Goal: Task Accomplishment & Management: Use online tool/utility

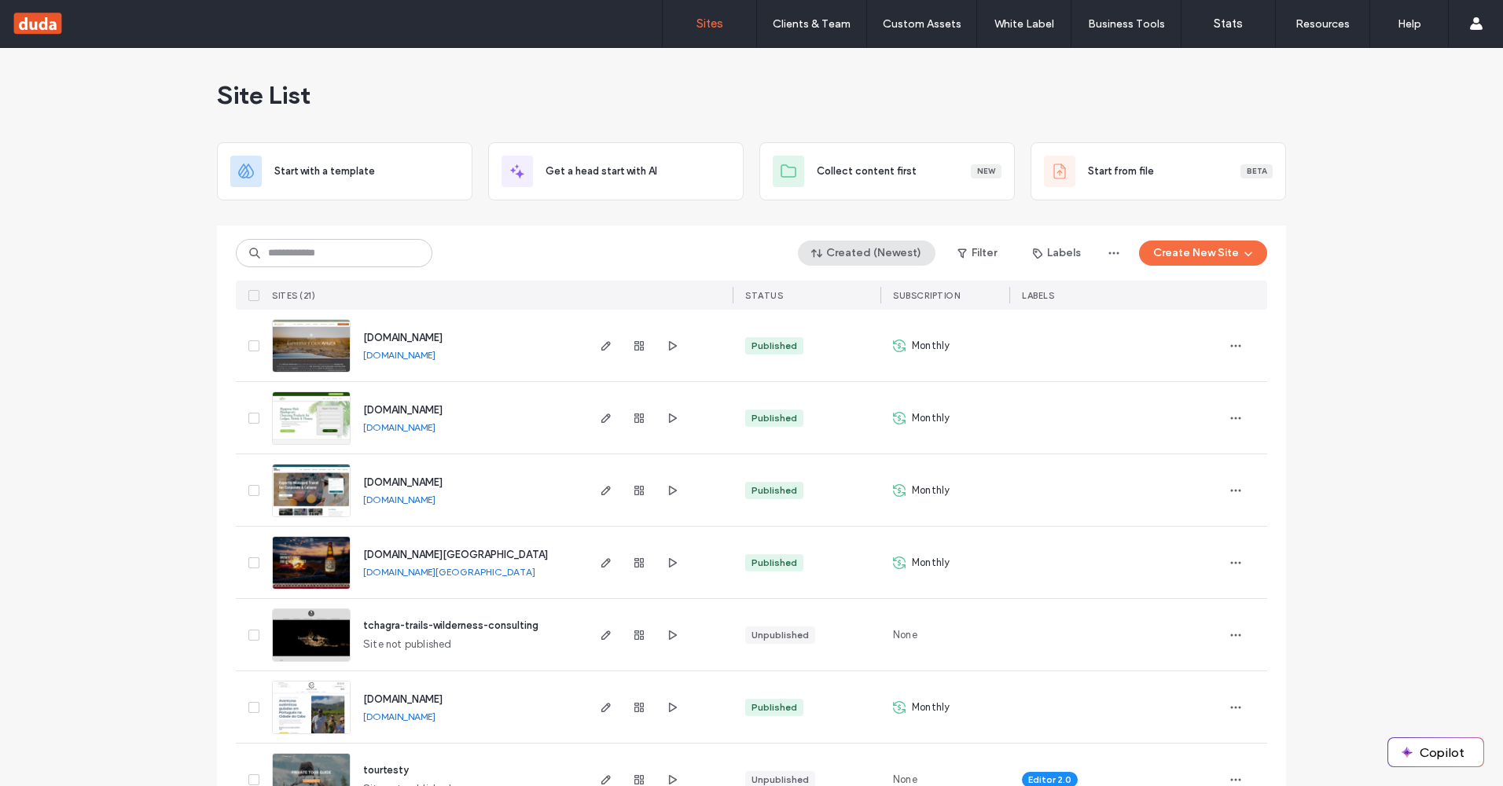
click at [863, 251] on button "Created (Newest)" at bounding box center [867, 253] width 138 height 25
click at [840, 315] on span "Published" at bounding box center [851, 317] width 46 height 16
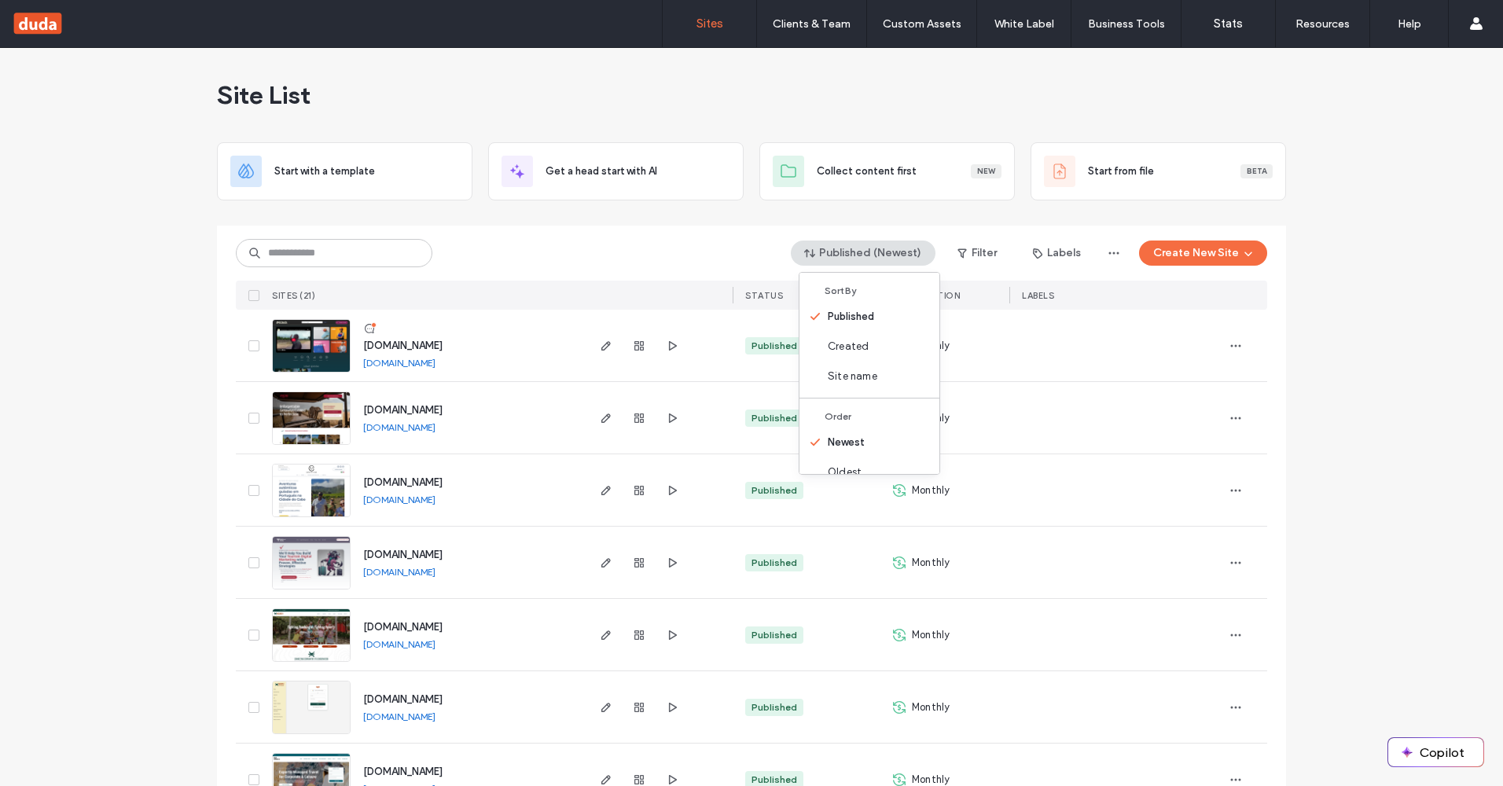
click at [576, 260] on div "Published (Newest) Filter Labels Create New Site" at bounding box center [752, 253] width 1032 height 30
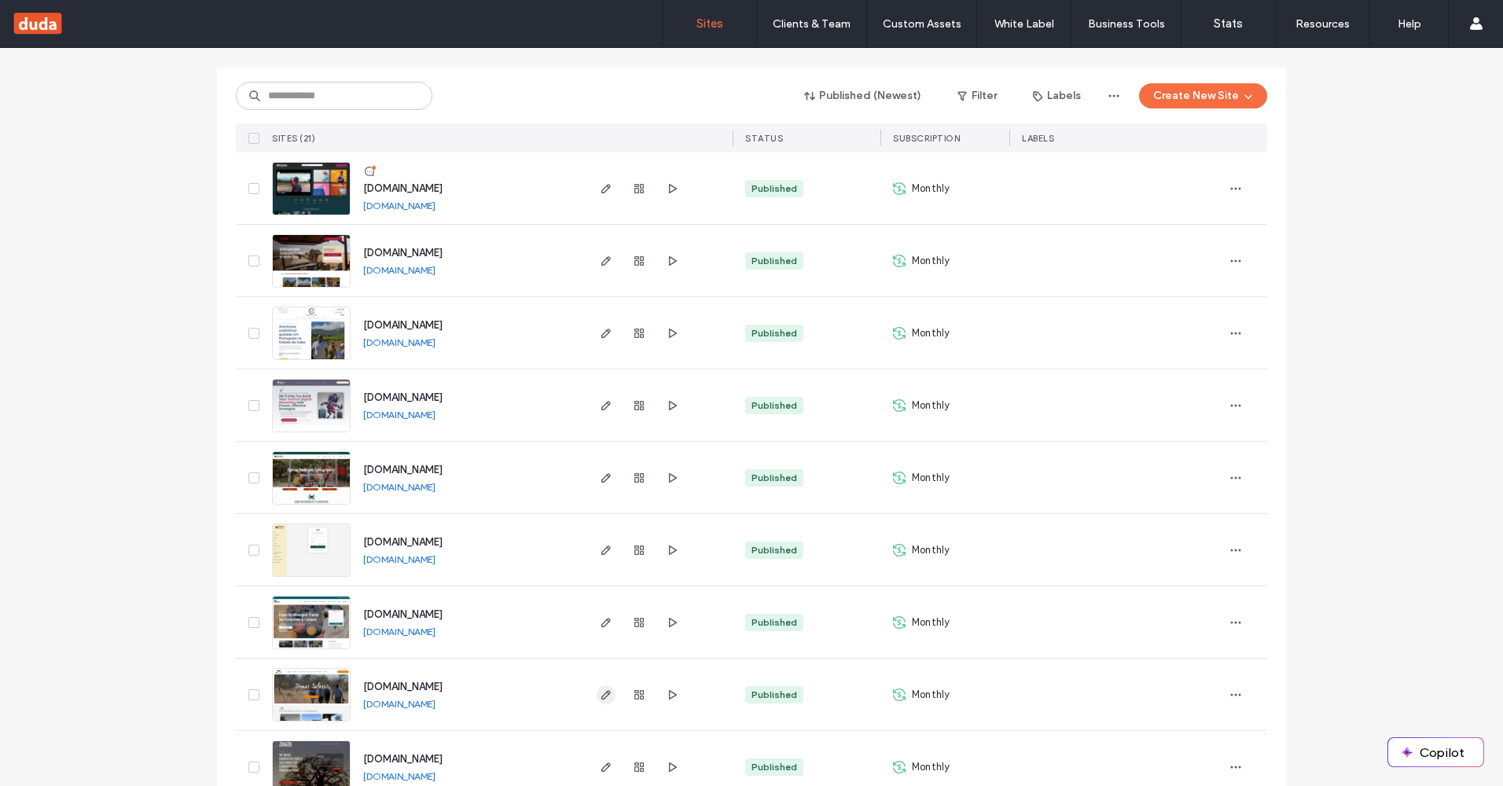
click at [600, 696] on icon "button" at bounding box center [606, 695] width 13 height 13
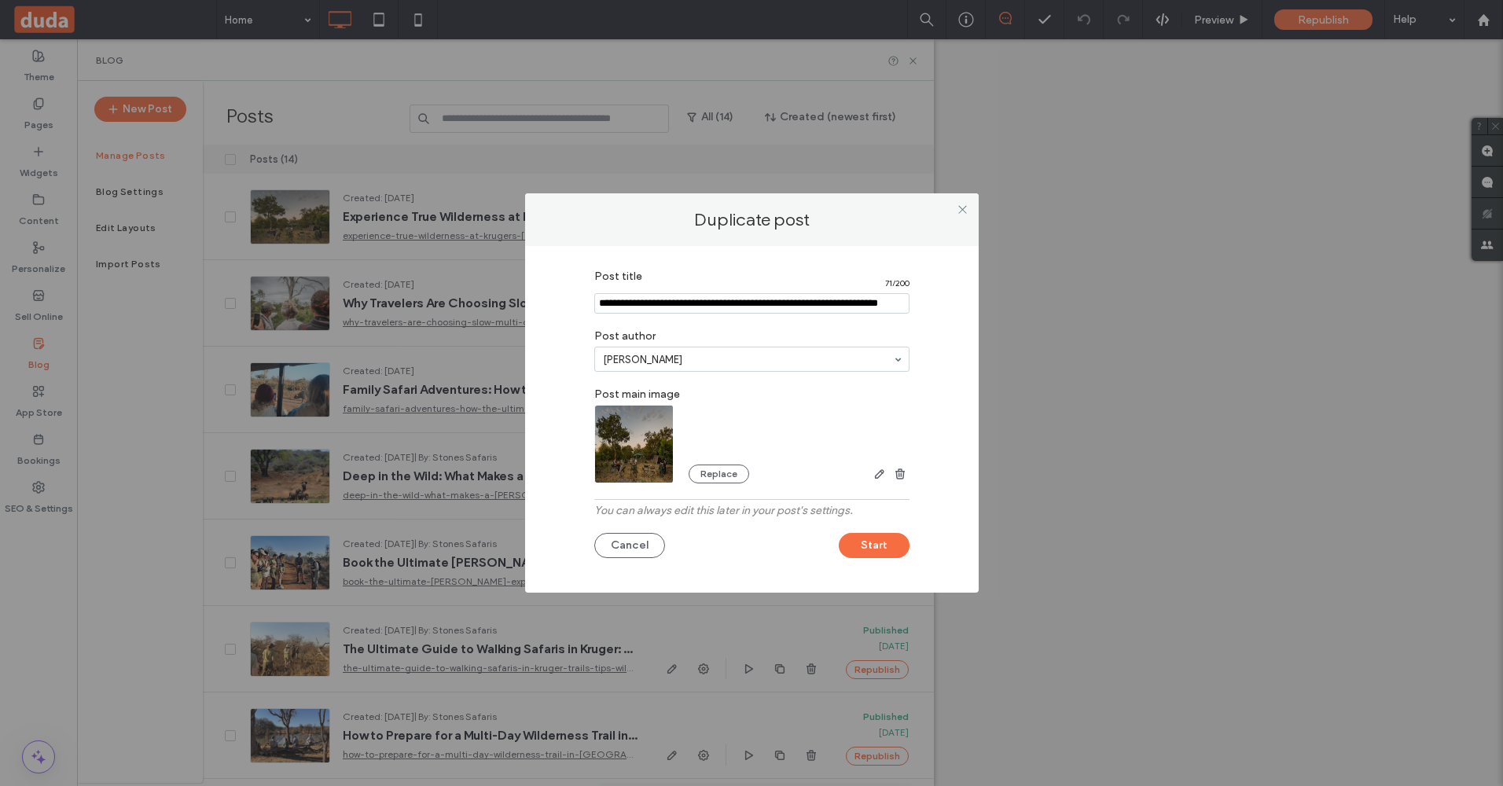
click at [1091, 315] on div "Duplicate post Post title 71 / 200 Post author Johann Nortje Post main image Re…" at bounding box center [751, 393] width 1503 height 786
type input "**********"
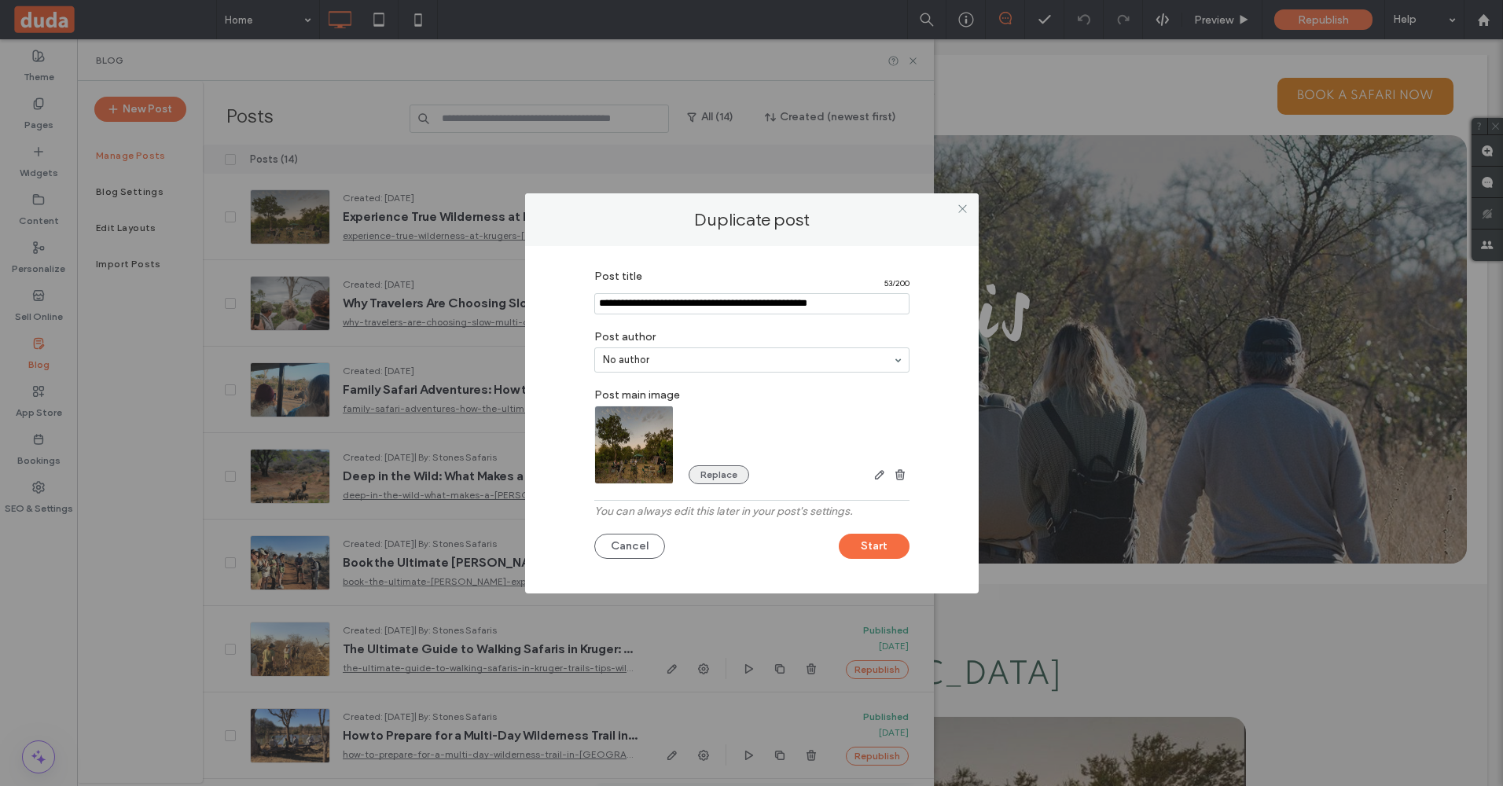
click at [713, 474] on button "Replace" at bounding box center [719, 474] width 61 height 19
